Goal: Information Seeking & Learning: Learn about a topic

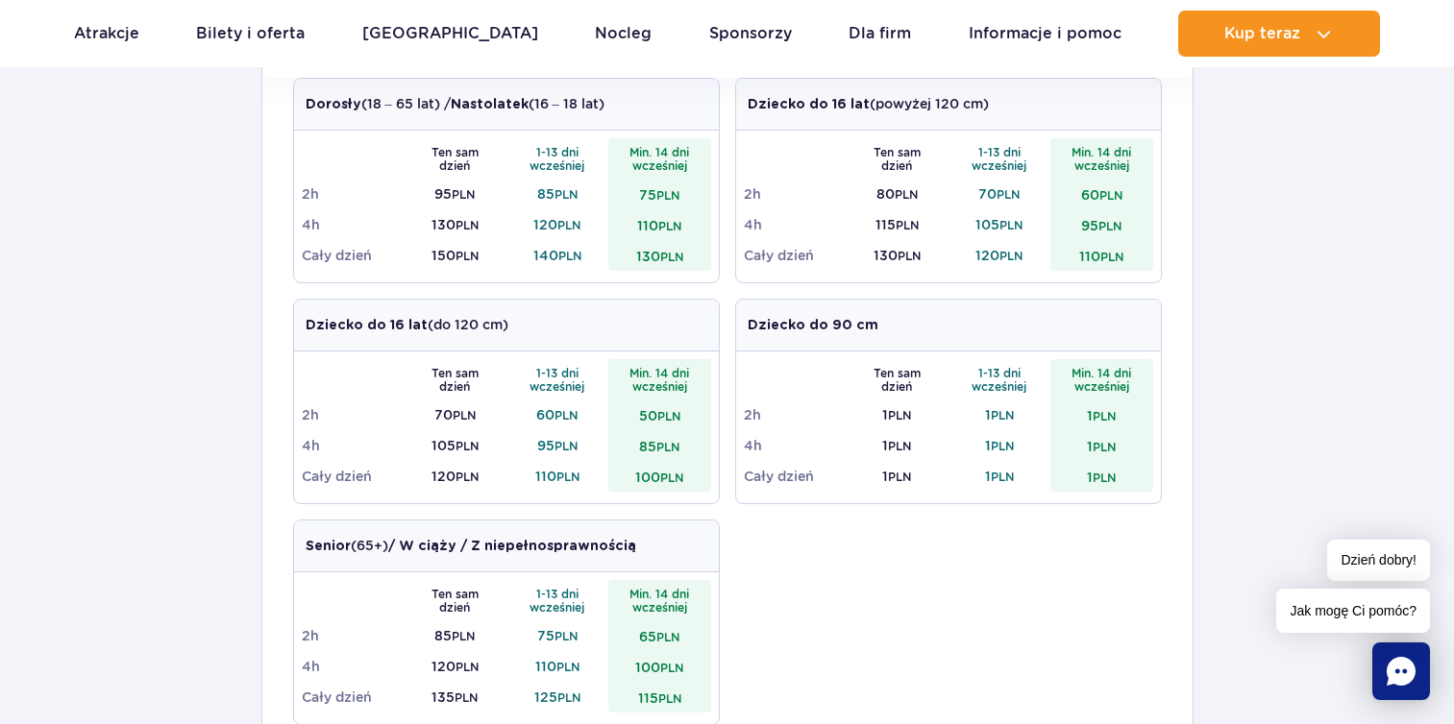
scroll to position [726, 0]
drag, startPoint x: 873, startPoint y: 218, endPoint x: 927, endPoint y: 218, distance: 53.8
click at [927, 218] on td "115 PLN" at bounding box center [896, 224] width 103 height 31
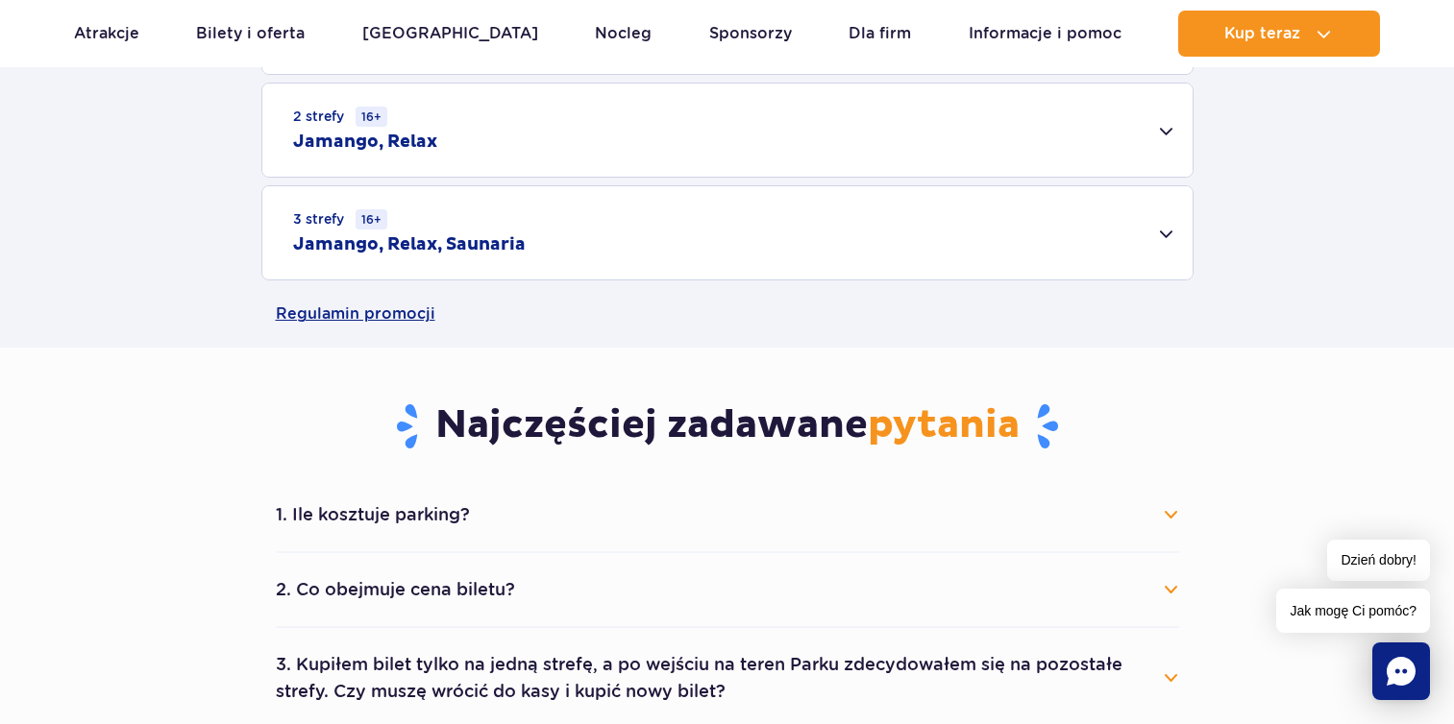
scroll to position [153, 0]
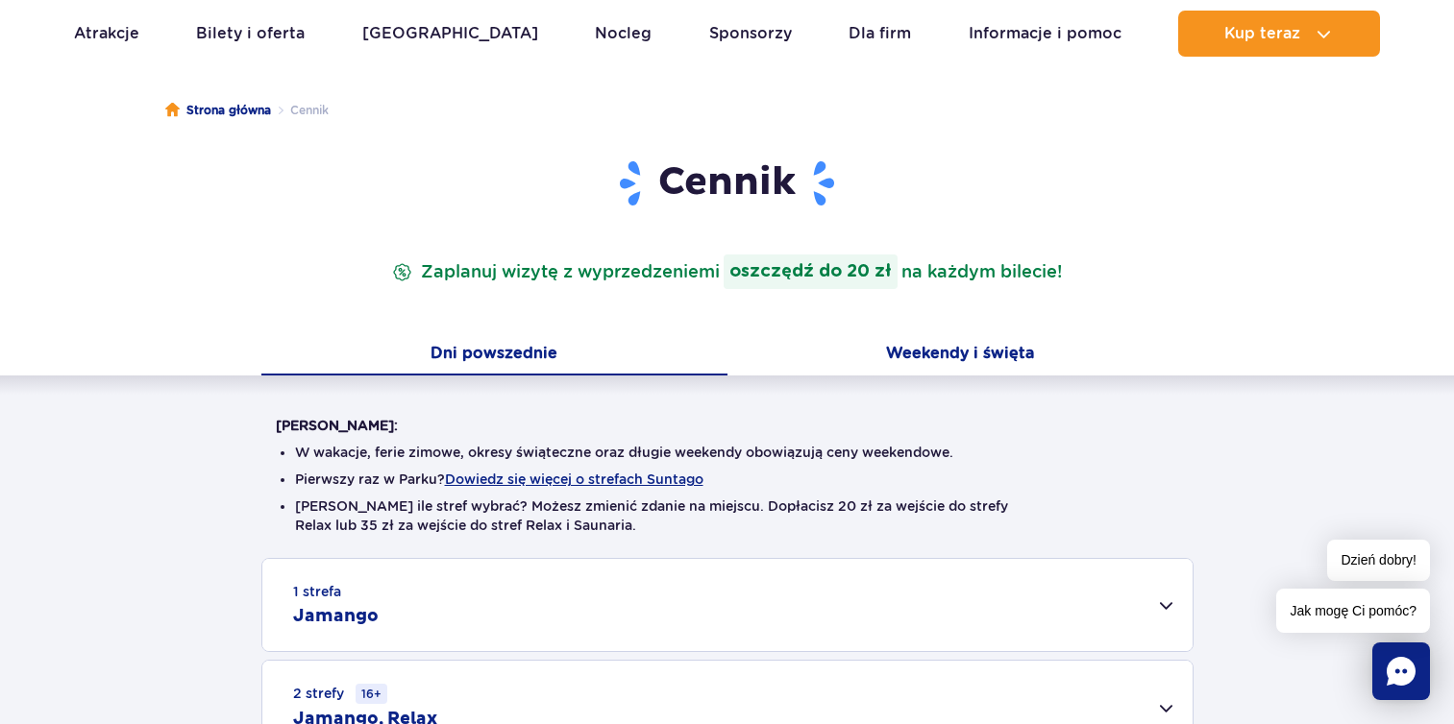
click at [935, 348] on button "Weekendy i święta" at bounding box center [960, 355] width 466 height 40
click at [599, 345] on button "Dni powszednie" at bounding box center [494, 355] width 466 height 40
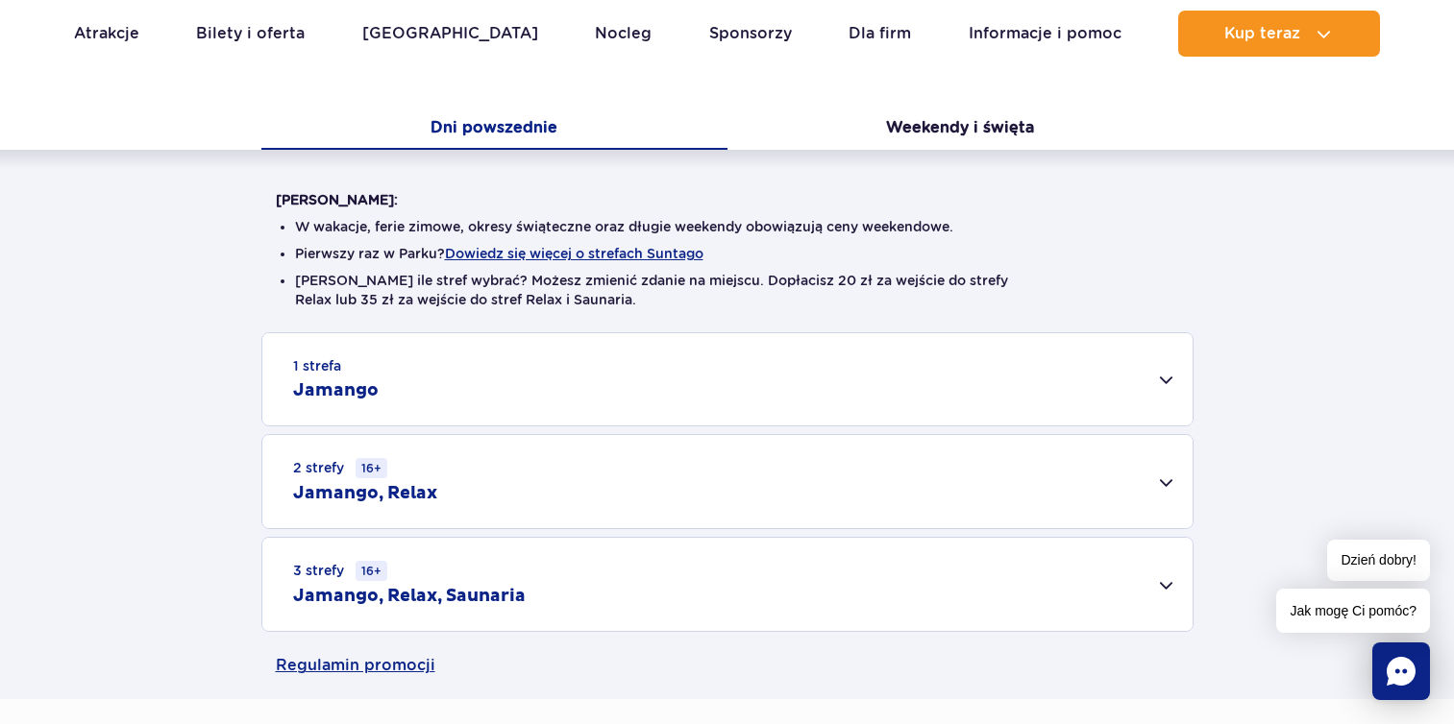
scroll to position [436, 0]
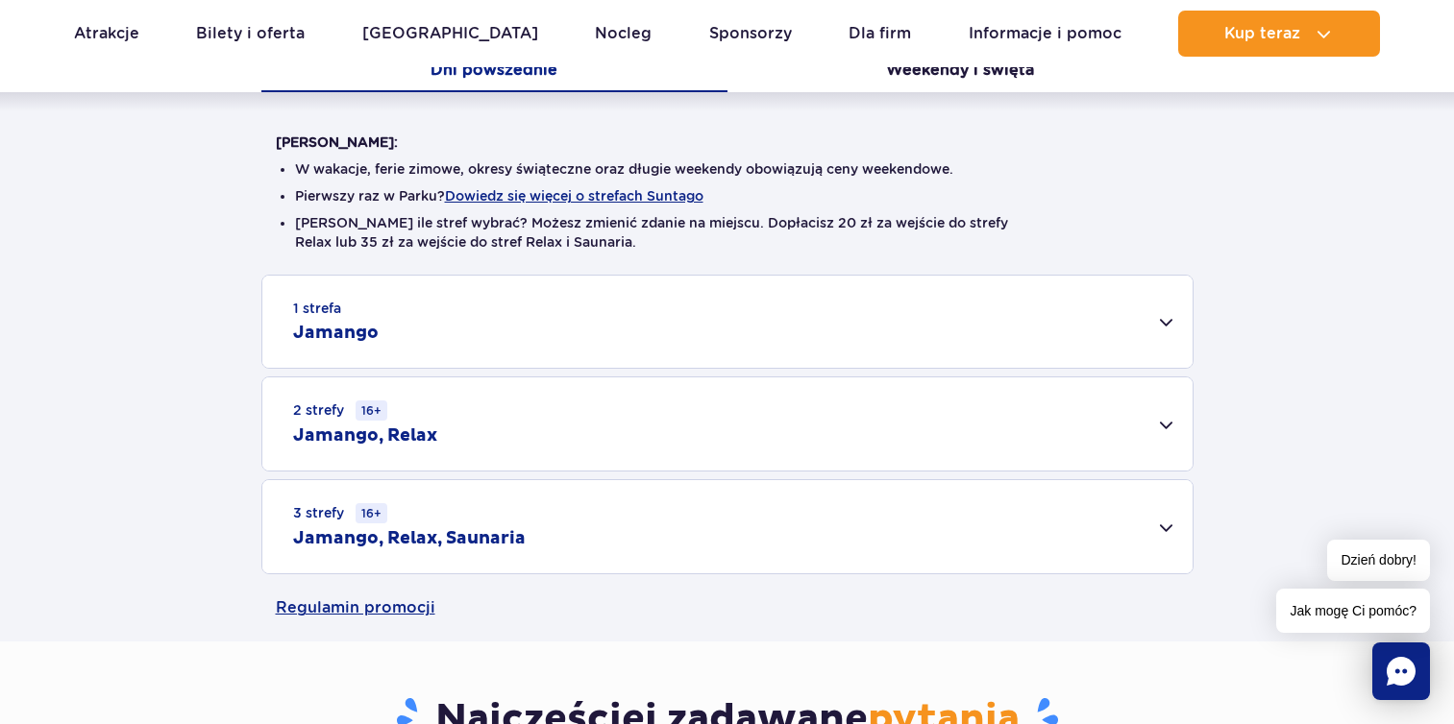
click at [601, 327] on div "1 strefa Jamango" at bounding box center [727, 322] width 930 height 92
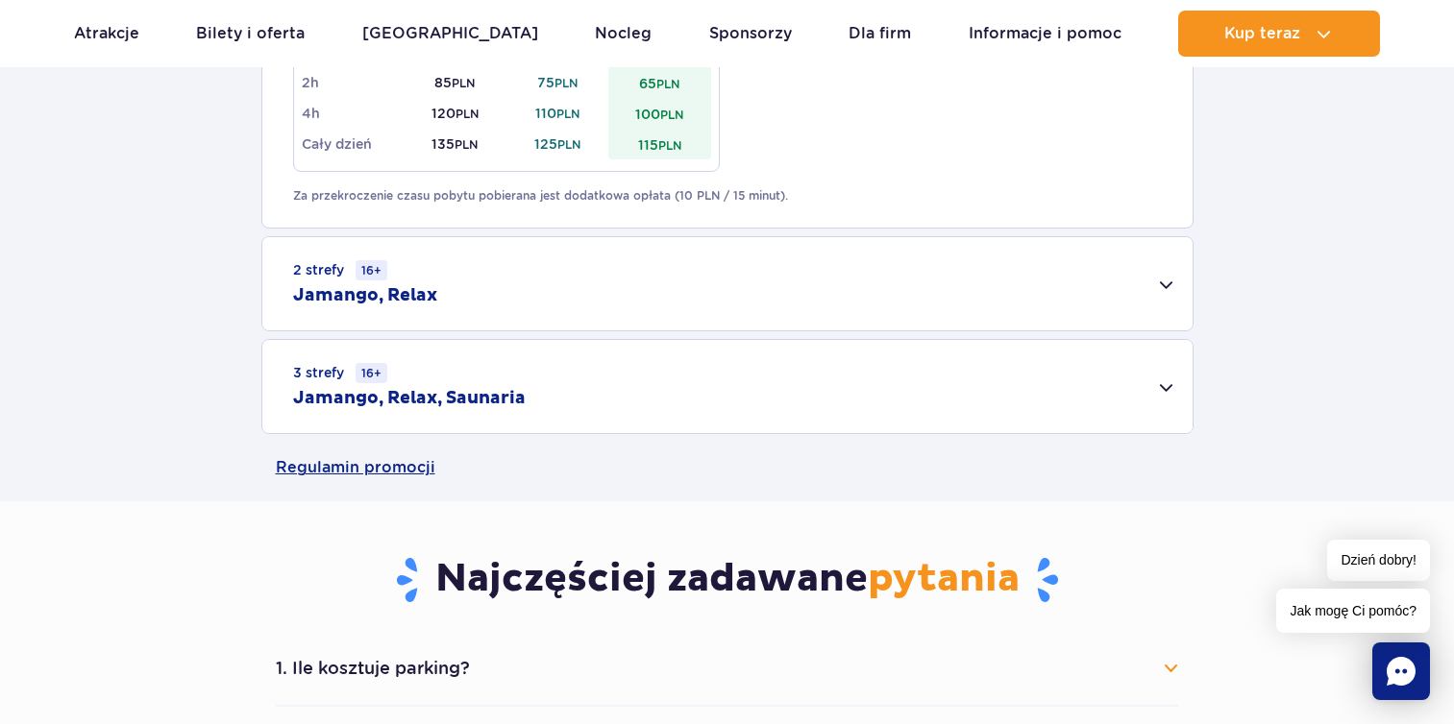
scroll to position [1196, 0]
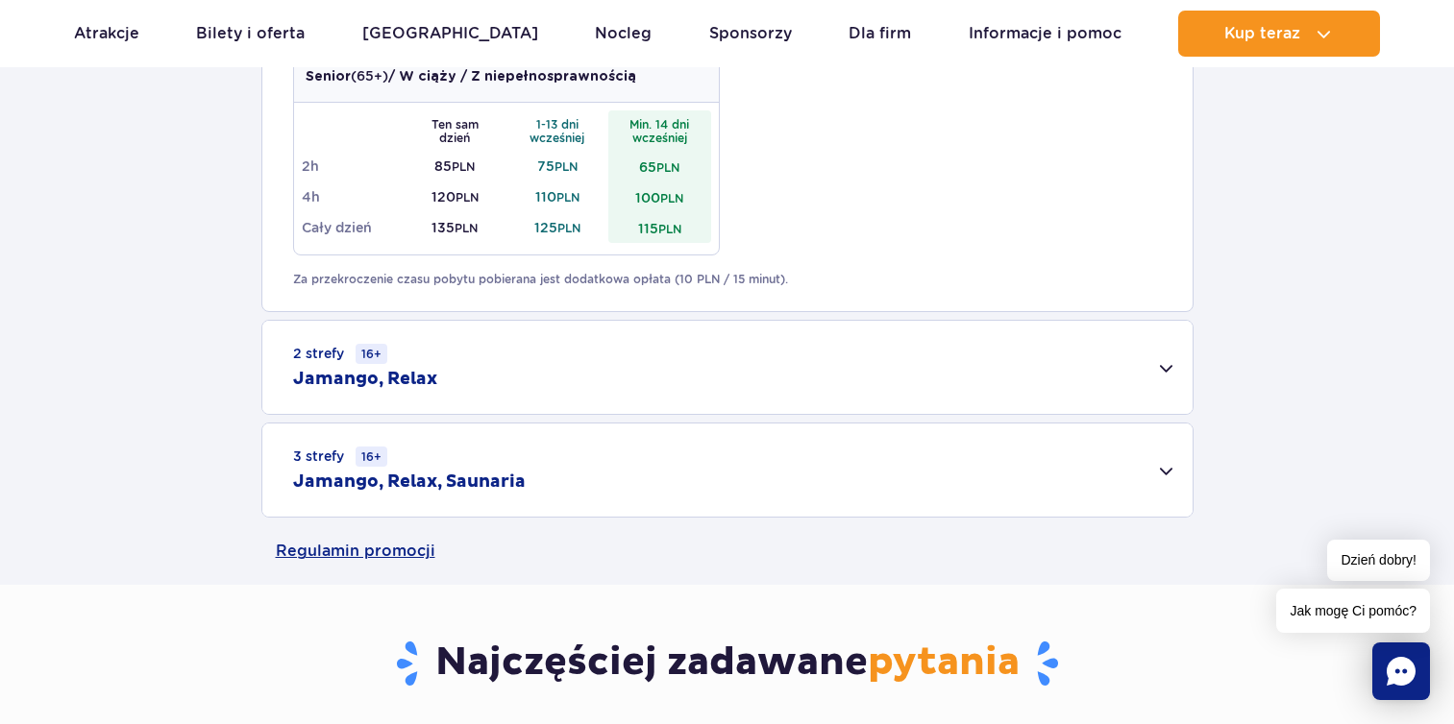
click at [622, 456] on div "3 strefy 16+ Jamango, Relax, Saunaria" at bounding box center [727, 470] width 930 height 93
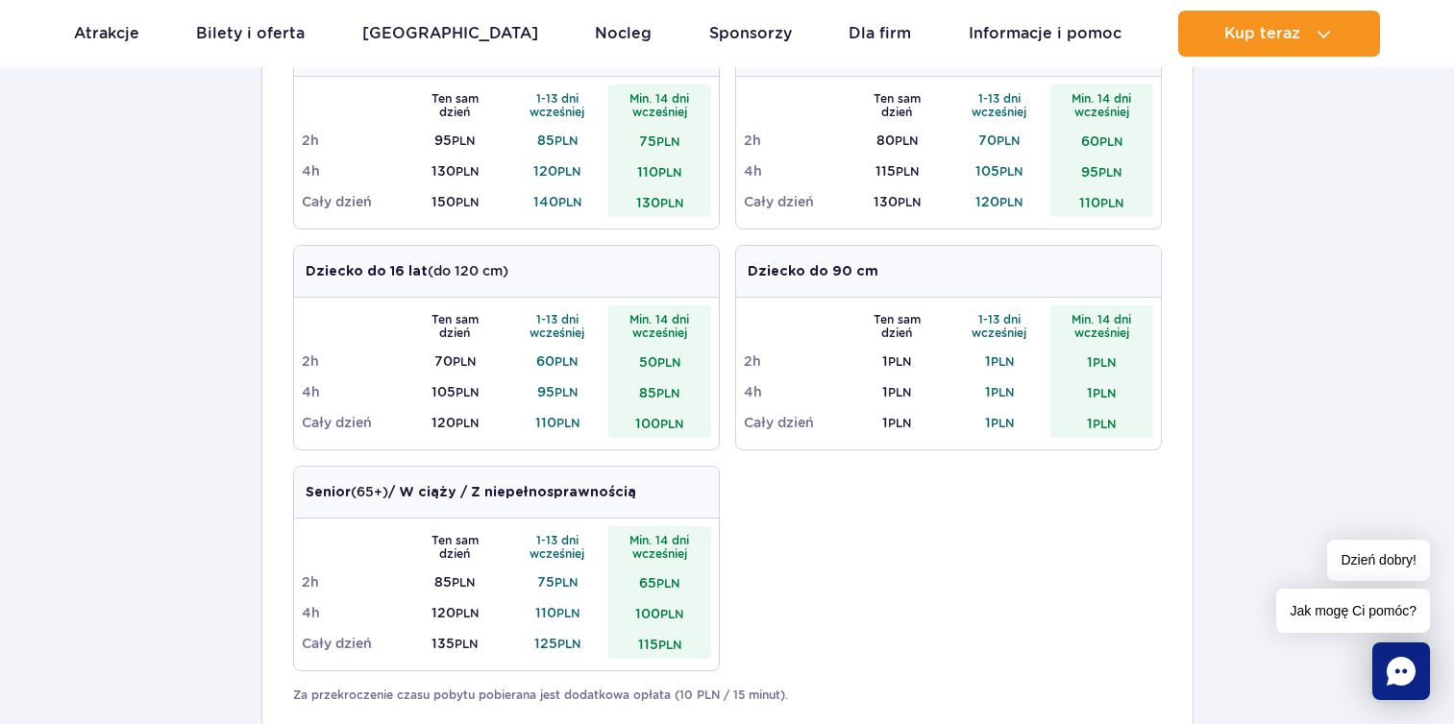
scroll to position [808, 0]
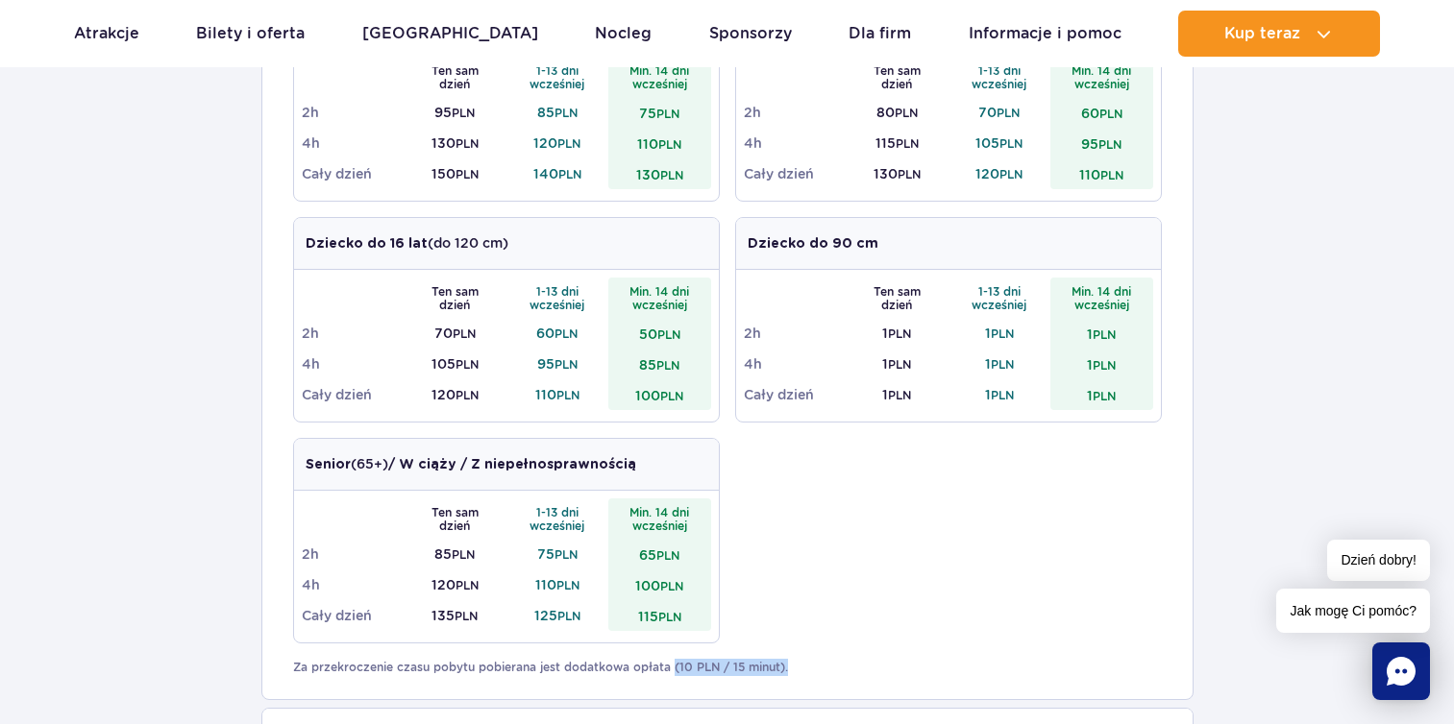
drag, startPoint x: 796, startPoint y: 669, endPoint x: 673, endPoint y: 661, distance: 123.2
click at [673, 661] on p "Za przekroczenie czasu pobytu pobierana jest dodatkowa opłata (10 PLN / 15 minu…" at bounding box center [727, 667] width 869 height 17
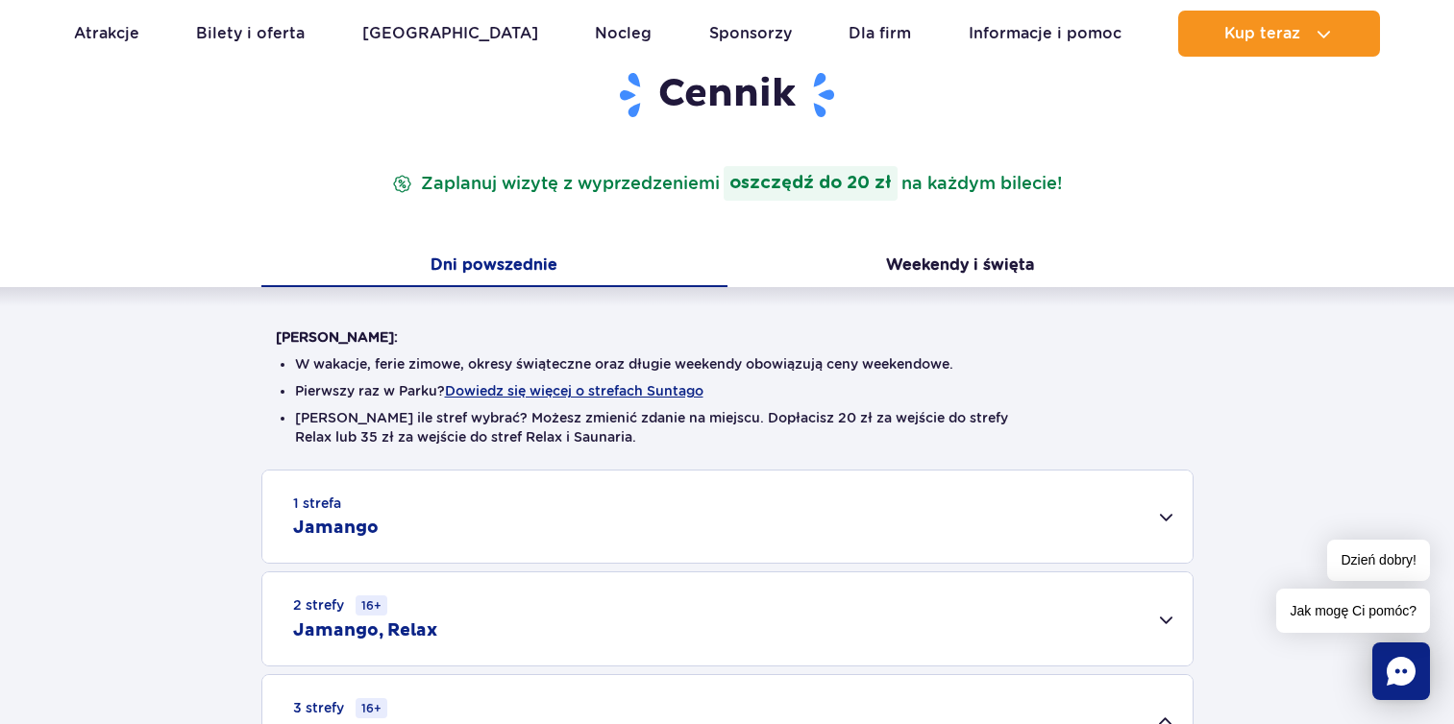
scroll to position [185, 0]
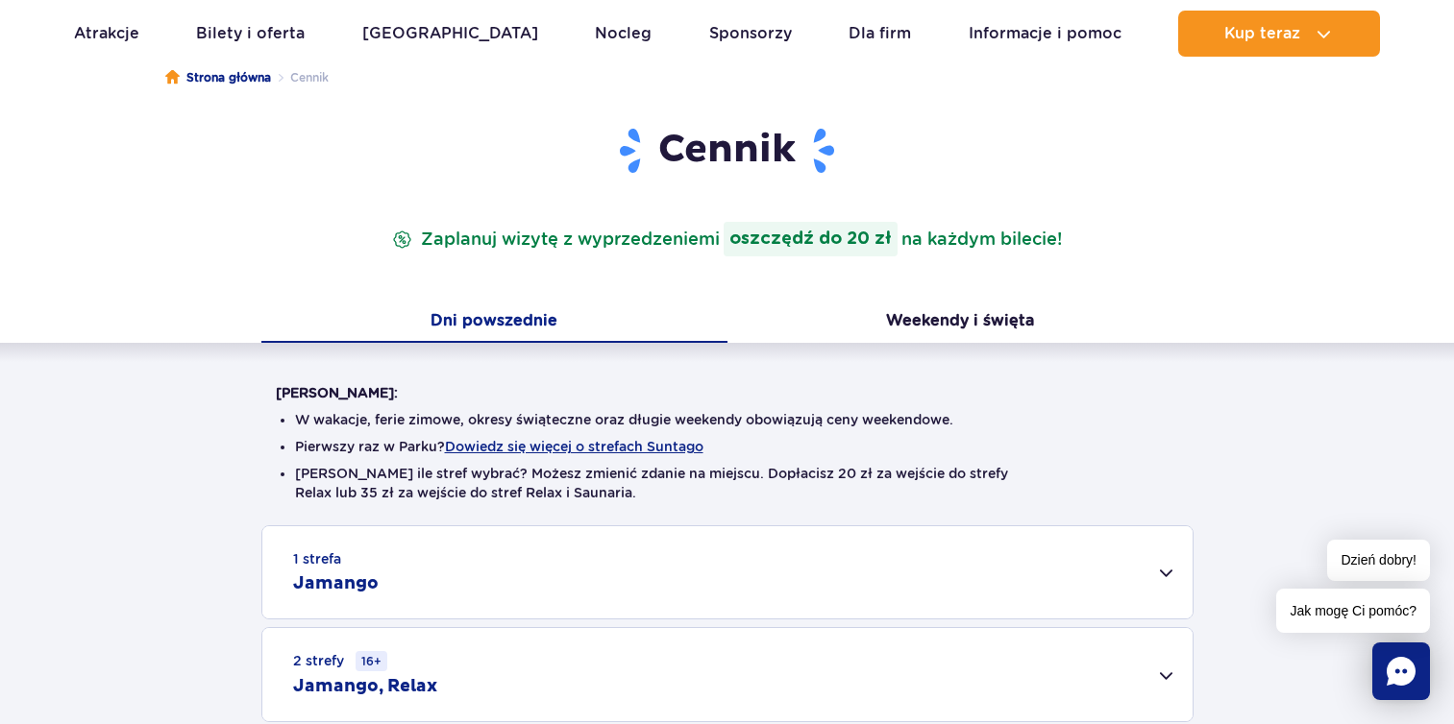
click at [451, 551] on div "1 strefa Jamango" at bounding box center [727, 572] width 930 height 92
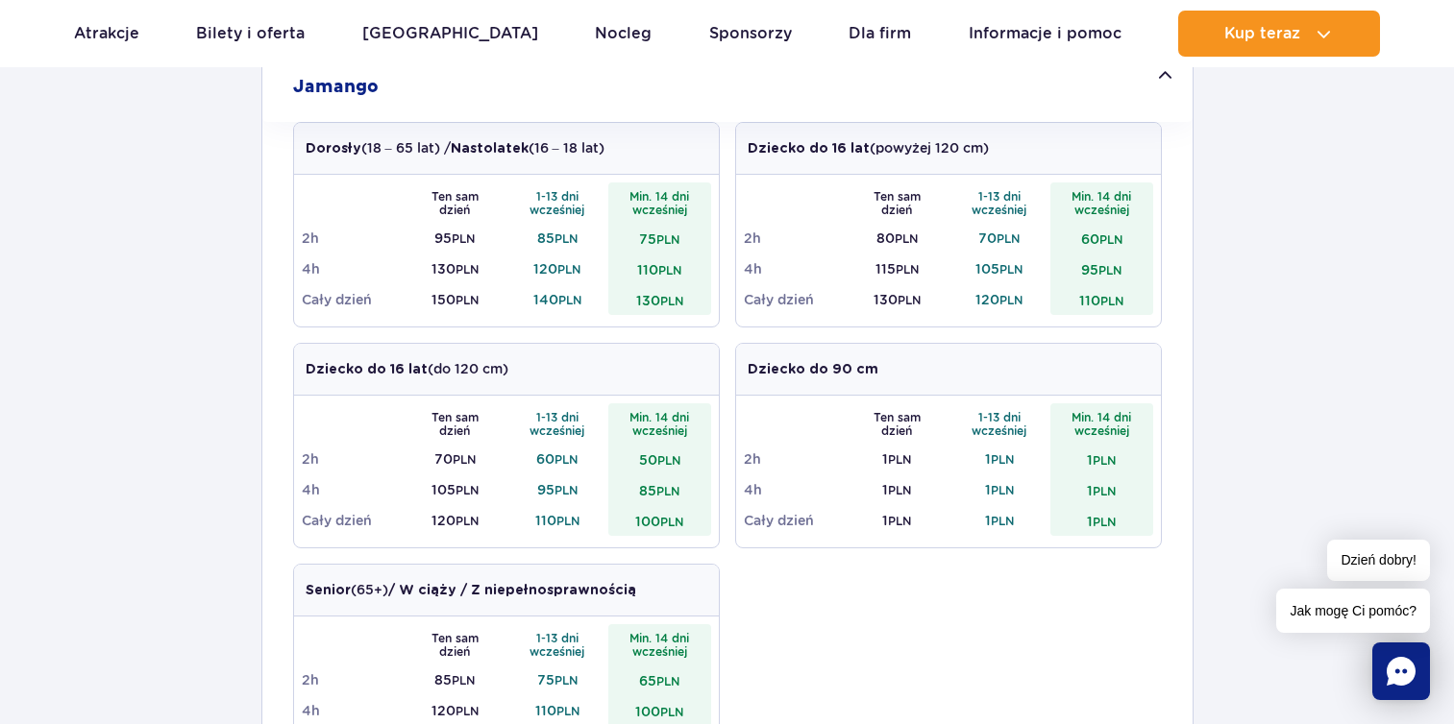
scroll to position [685, 0]
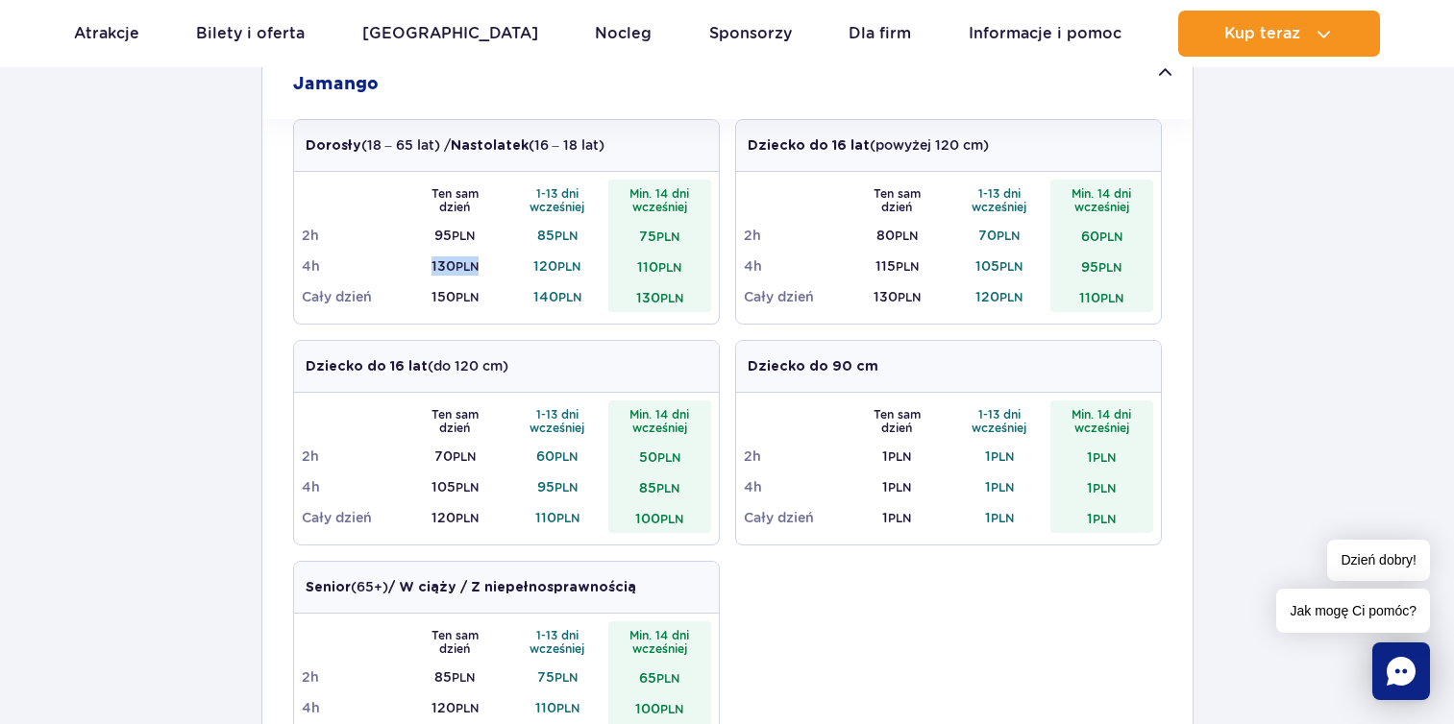
drag, startPoint x: 429, startPoint y: 262, endPoint x: 485, endPoint y: 264, distance: 55.8
click at [485, 264] on td "130 PLN" at bounding box center [455, 266] width 103 height 31
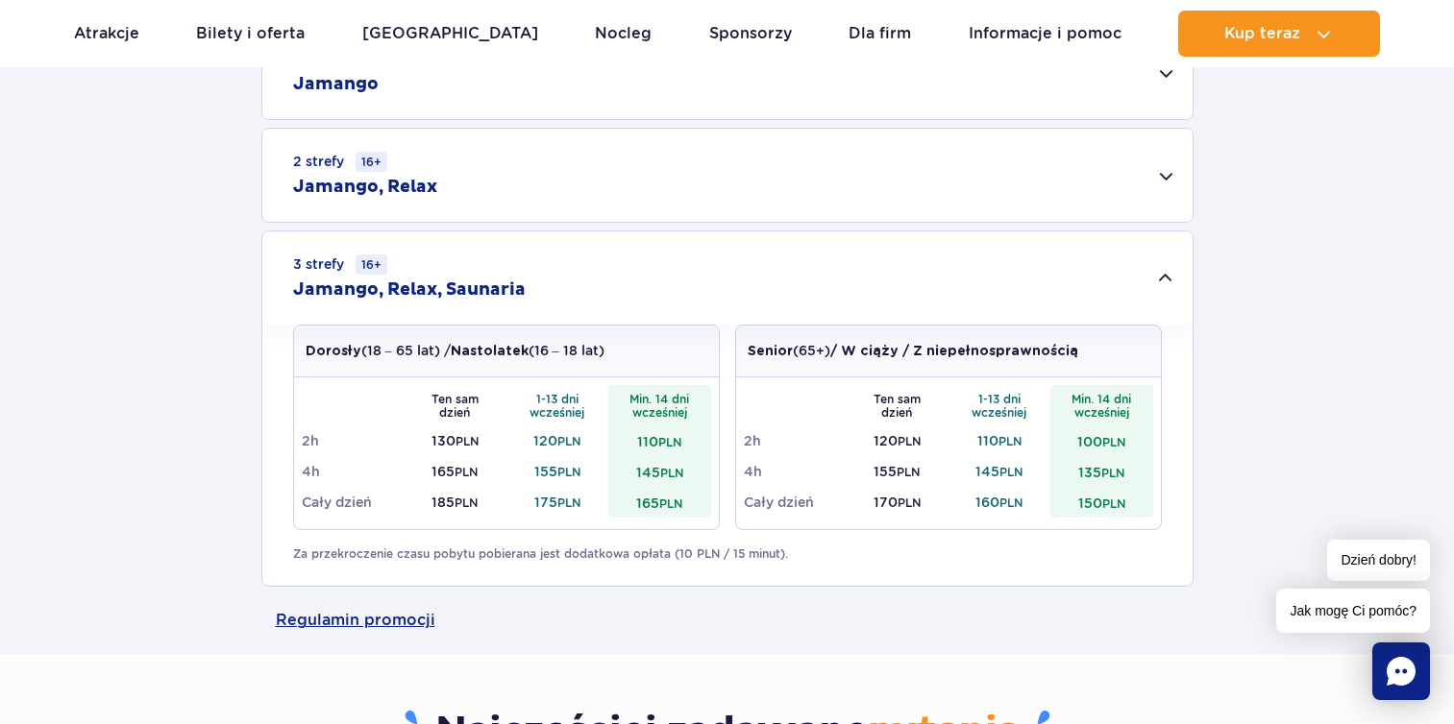
click at [516, 277] on div "3 strefy 16+ Jamango, Relax, Saunaria" at bounding box center [727, 278] width 930 height 93
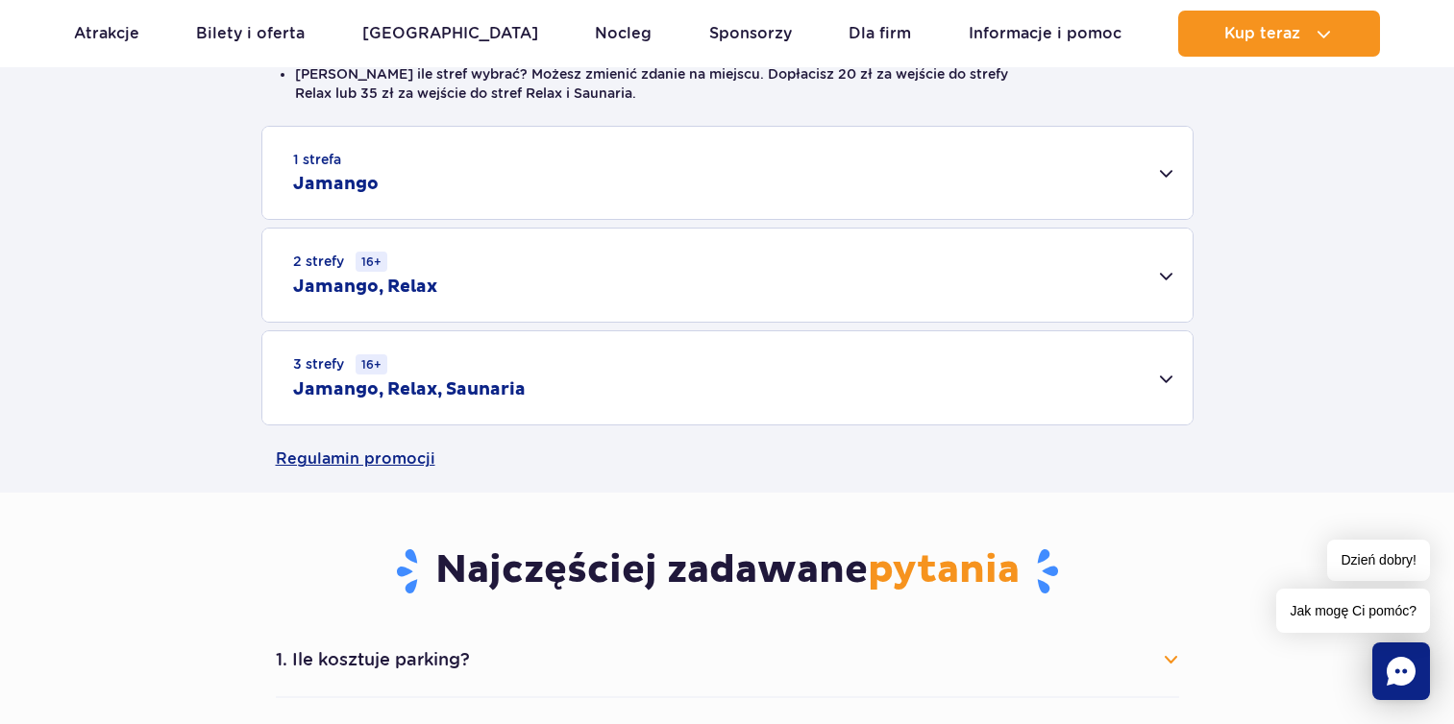
scroll to position [569, 0]
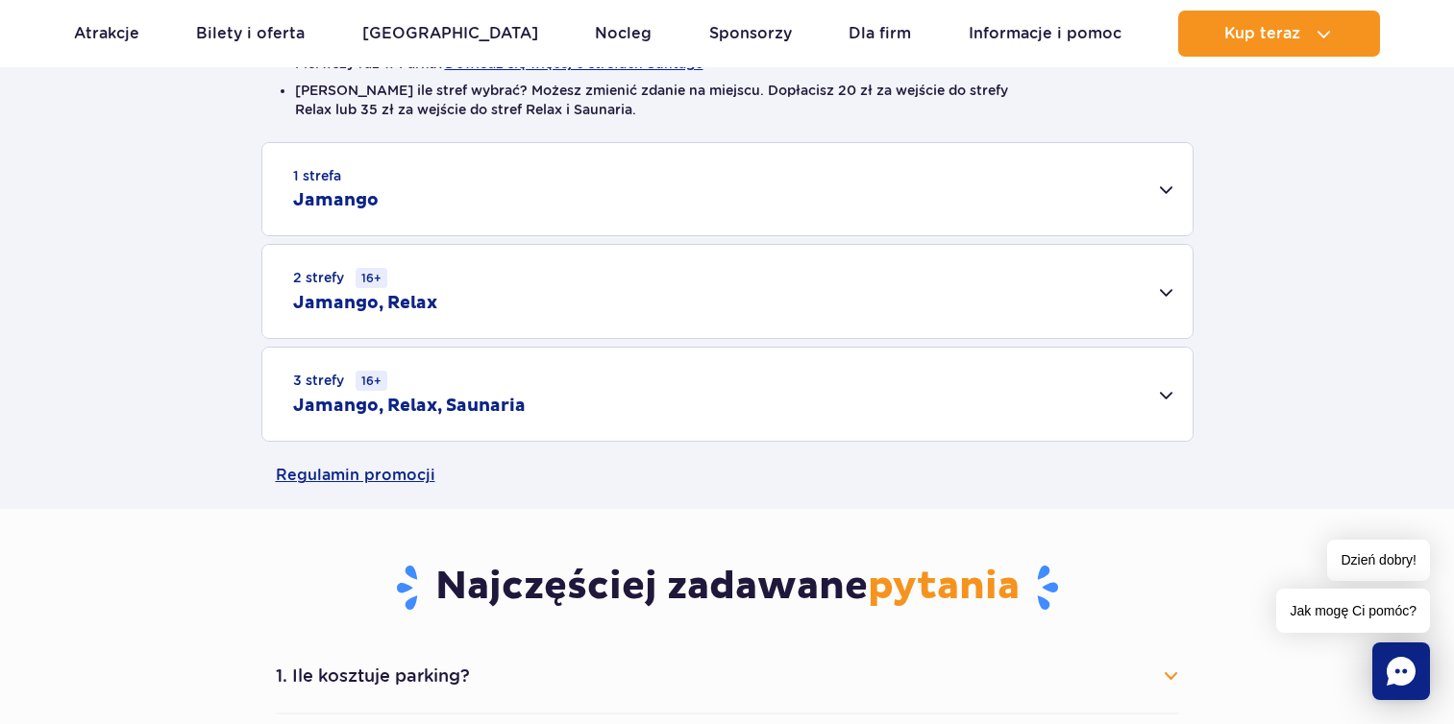
click at [519, 193] on div "1 strefa Jamango" at bounding box center [727, 189] width 930 height 92
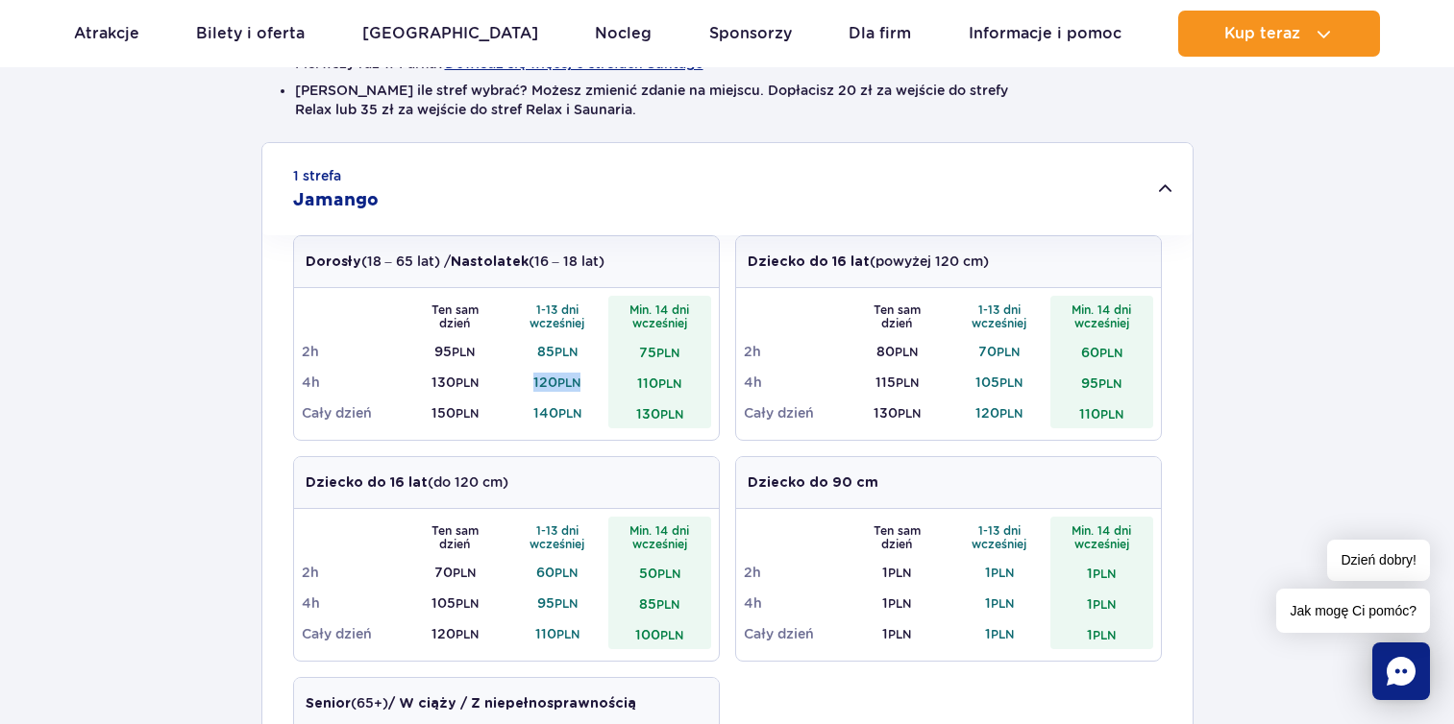
drag, startPoint x: 526, startPoint y: 372, endPoint x: 589, endPoint y: 377, distance: 63.6
click at [589, 377] on td "120 PLN" at bounding box center [557, 382] width 103 height 31
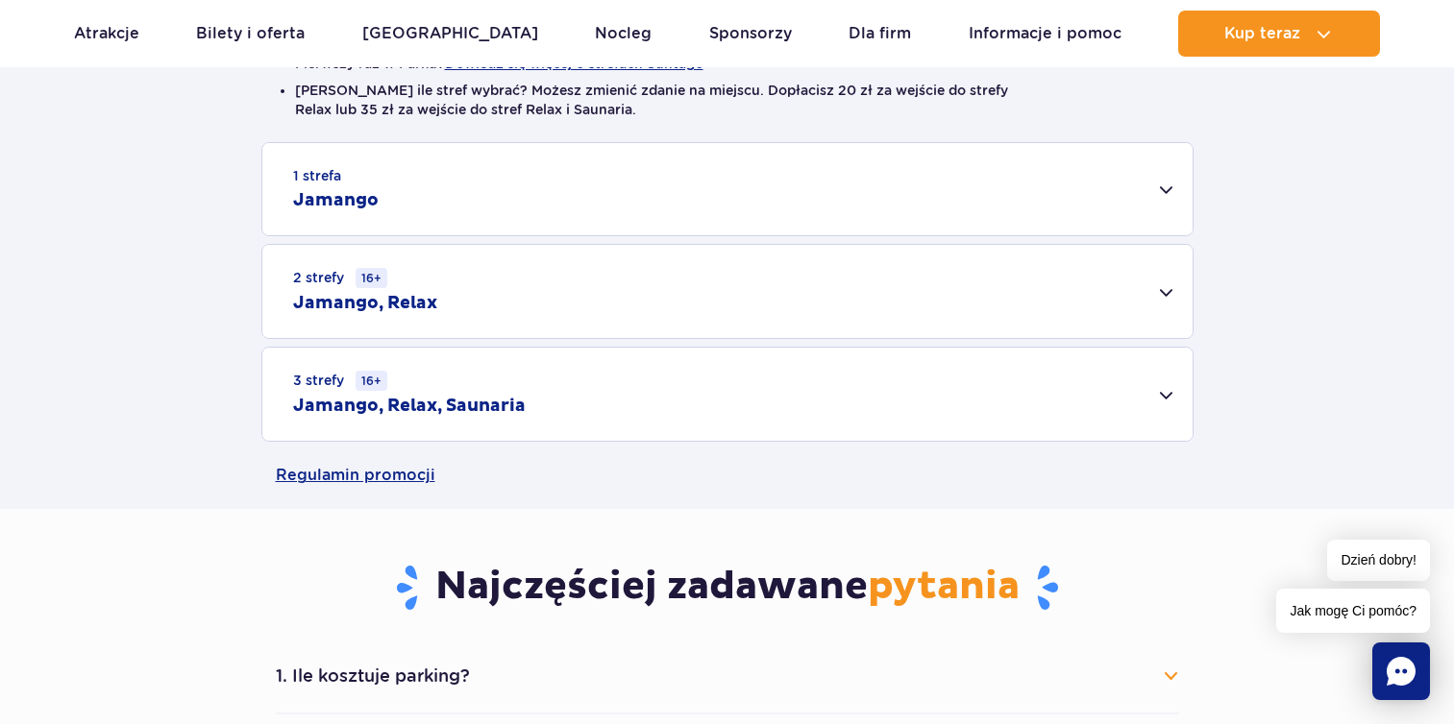
click at [587, 163] on div "1 strefa Jamango" at bounding box center [727, 189] width 930 height 92
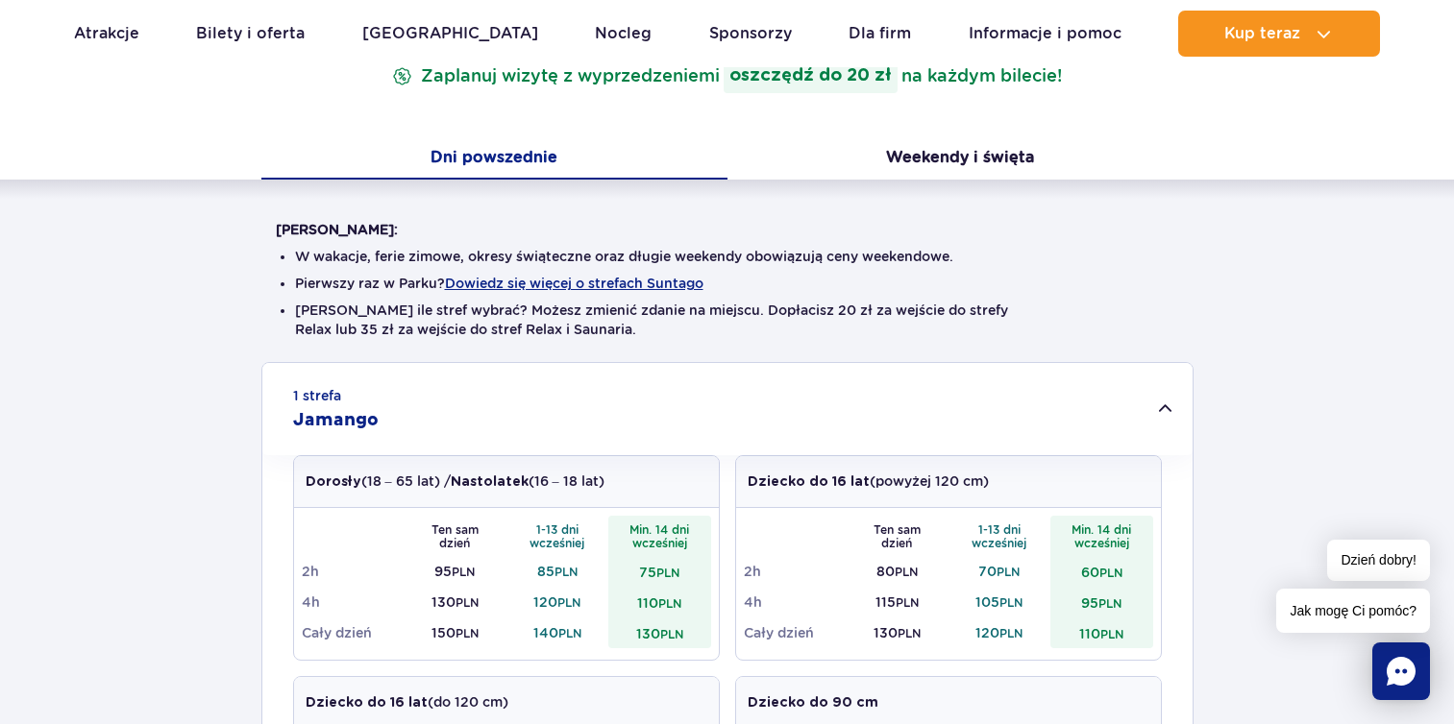
scroll to position [342, 0]
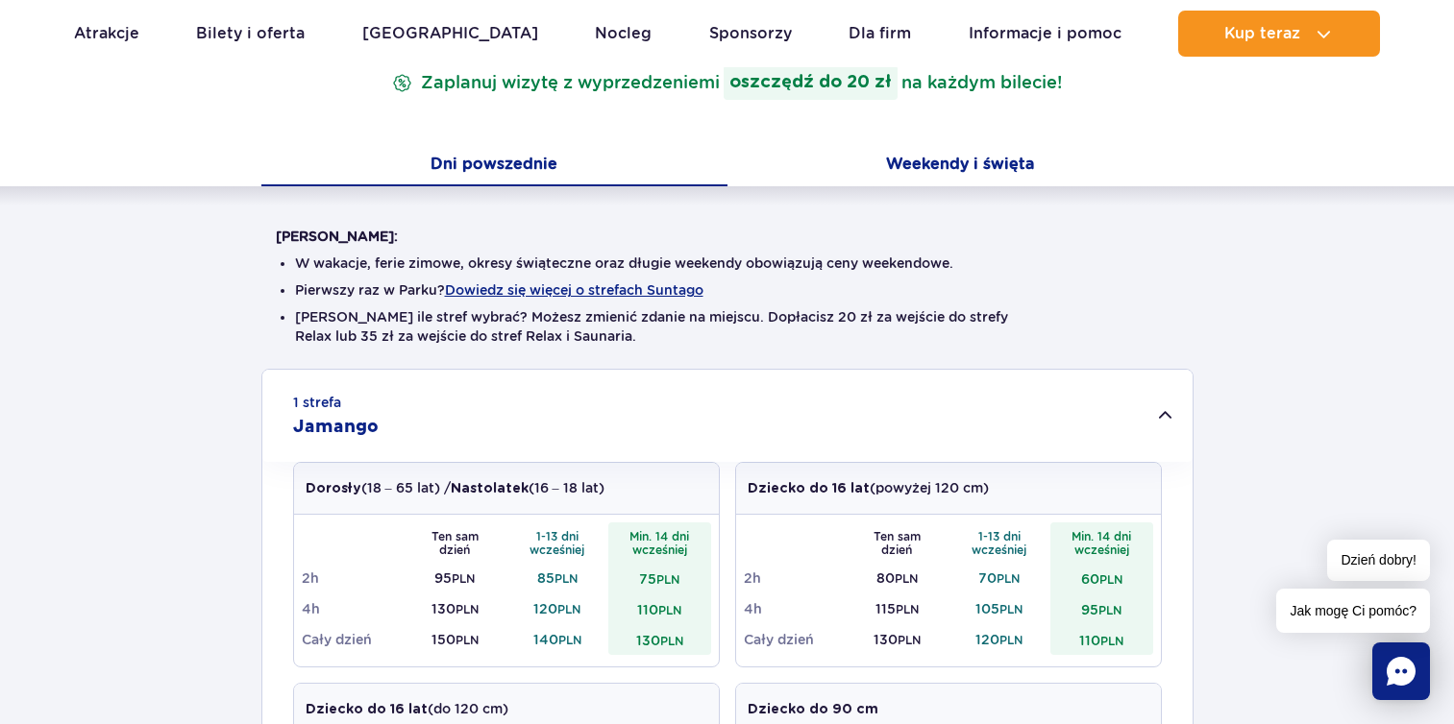
click at [994, 168] on button "Weekendy i święta" at bounding box center [960, 166] width 466 height 40
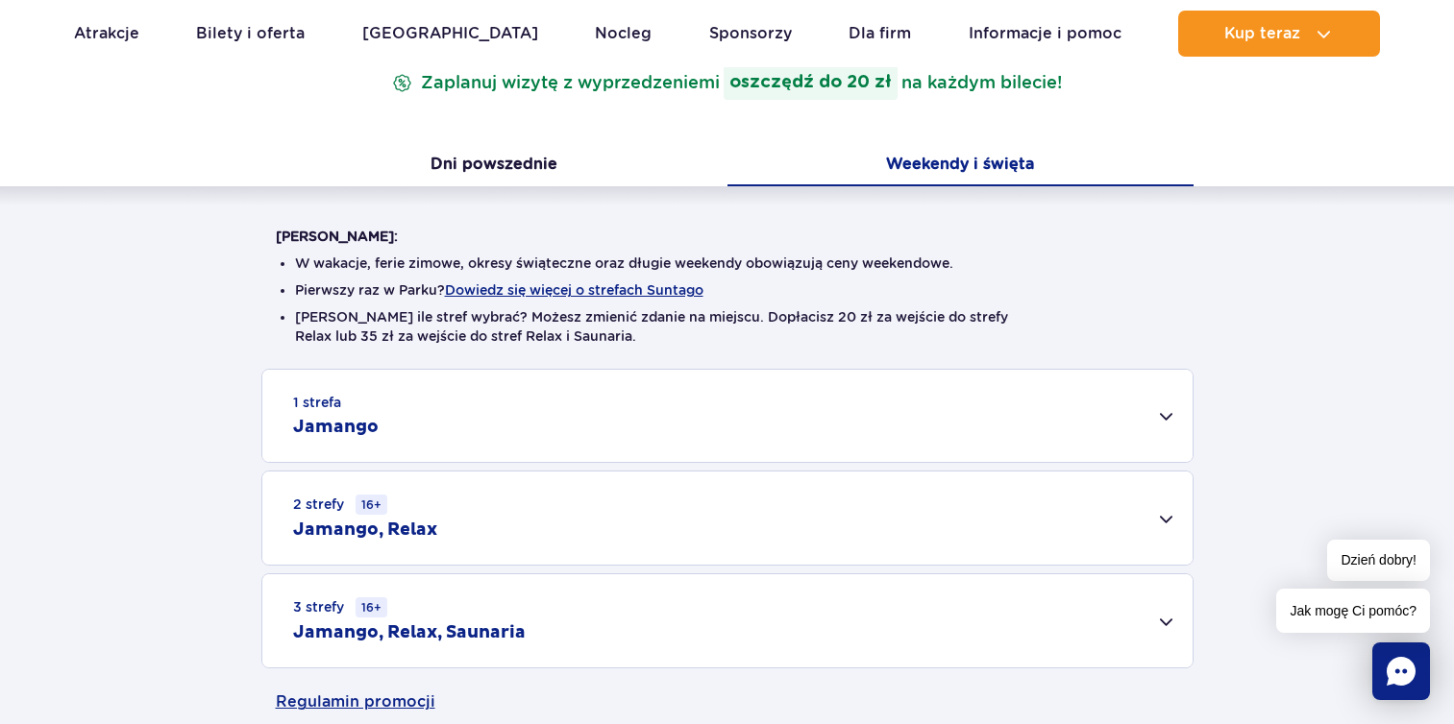
click at [849, 418] on div "1 strefa Jamango" at bounding box center [727, 416] width 930 height 92
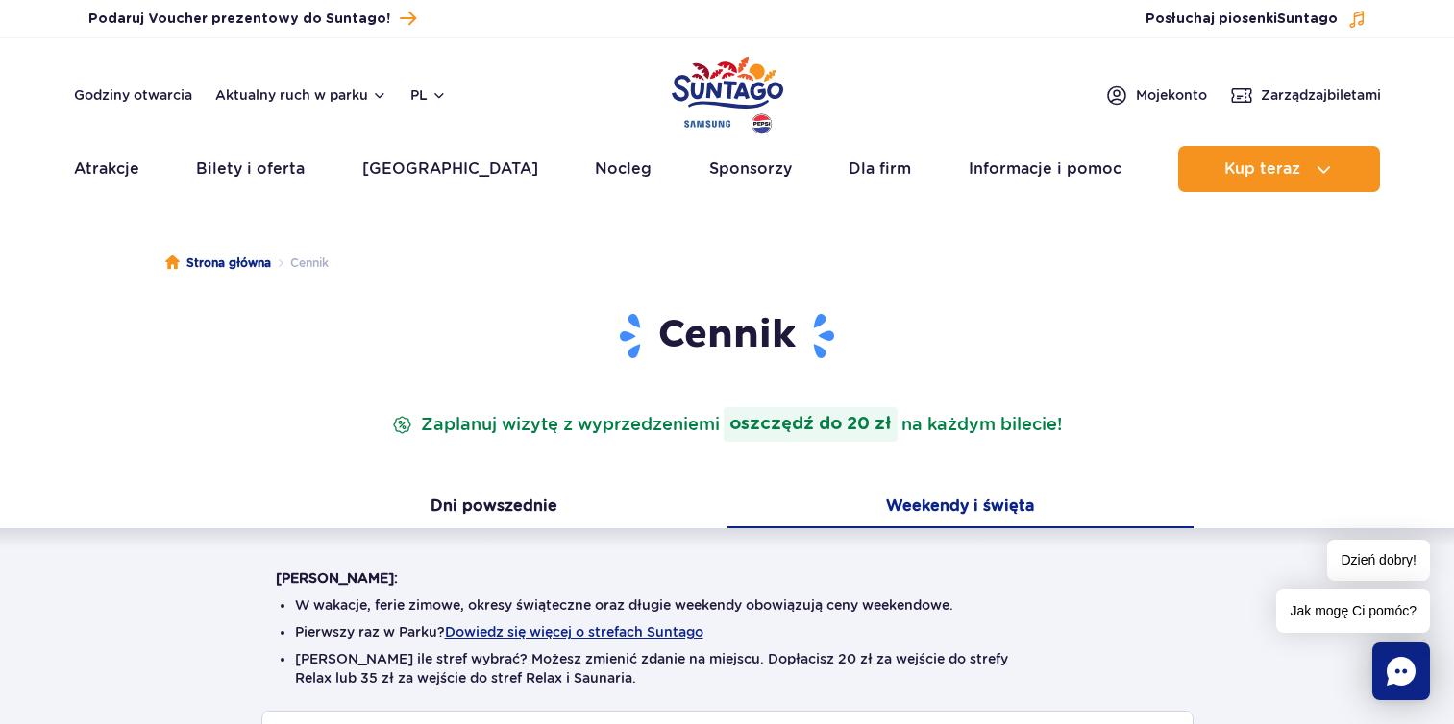
scroll to position [0, 0]
click at [595, 161] on link "Nocleg" at bounding box center [623, 169] width 57 height 46
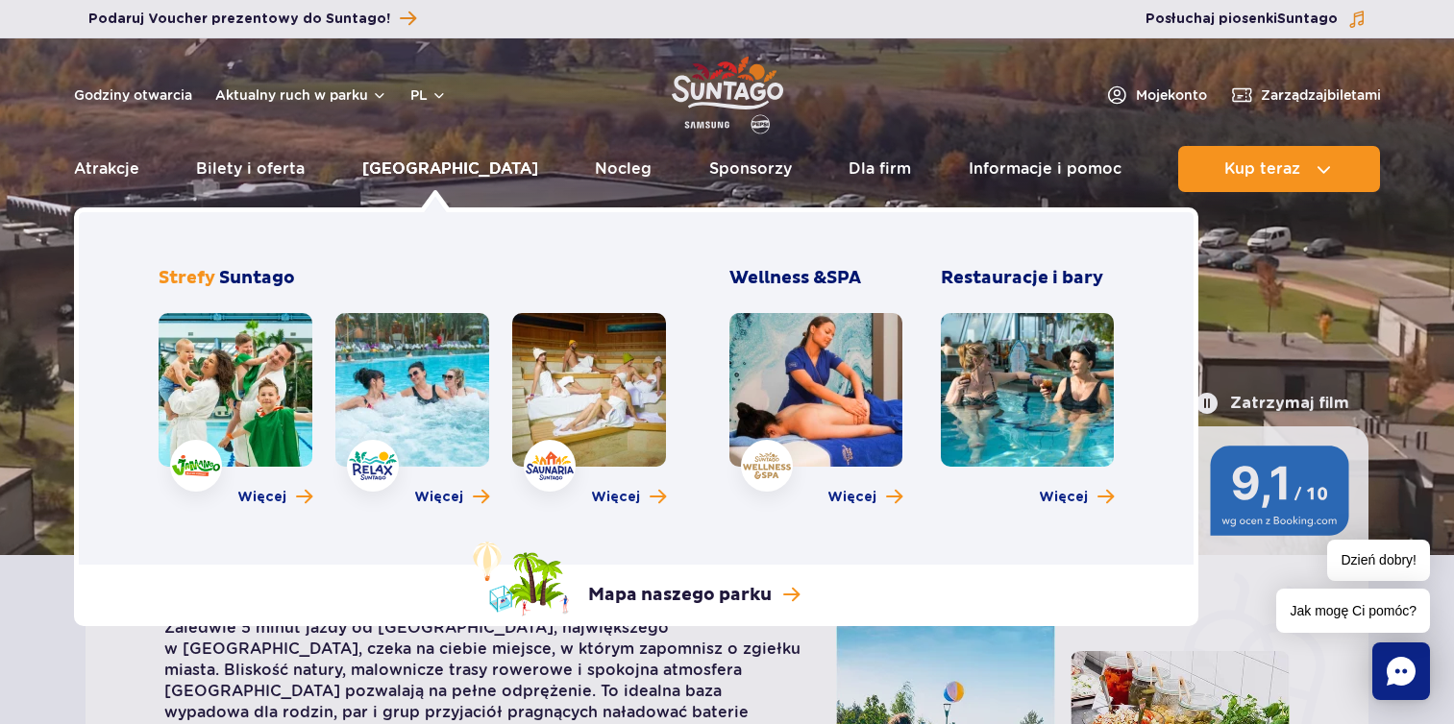
click at [438, 167] on link "[GEOGRAPHIC_DATA]" at bounding box center [450, 169] width 176 height 46
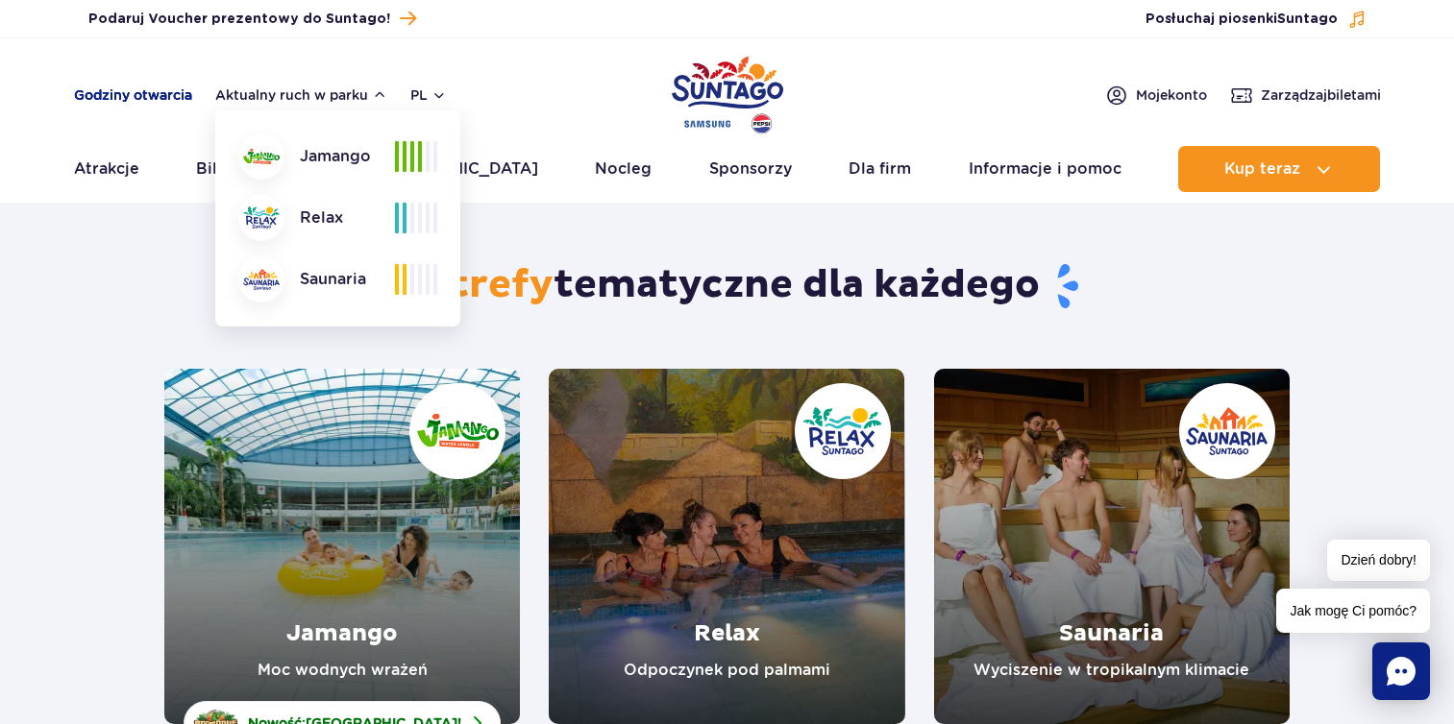
click at [139, 97] on link "Godziny otwarcia" at bounding box center [133, 95] width 118 height 19
